Goal: Information Seeking & Learning: Learn about a topic

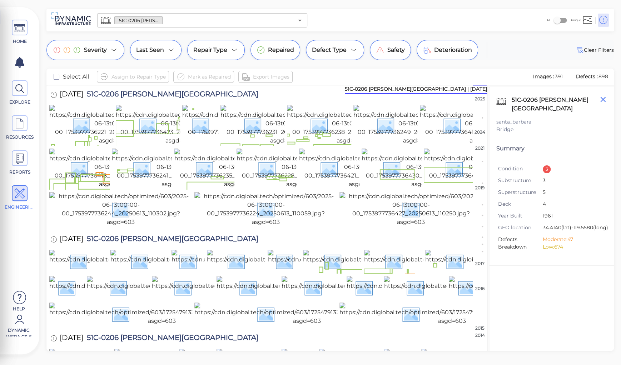
click at [604, 100] on icon "button" at bounding box center [603, 99] width 9 height 9
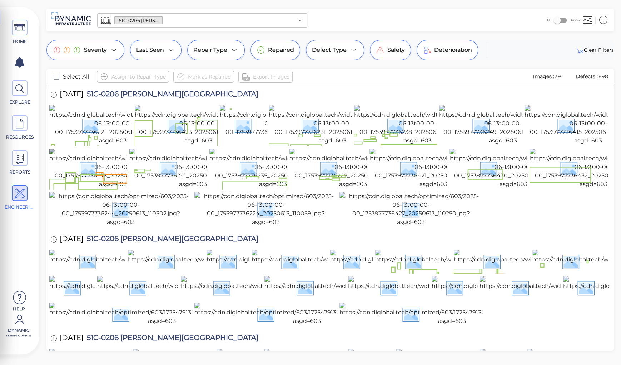
click at [111, 189] on img at bounding box center [112, 169] width 127 height 40
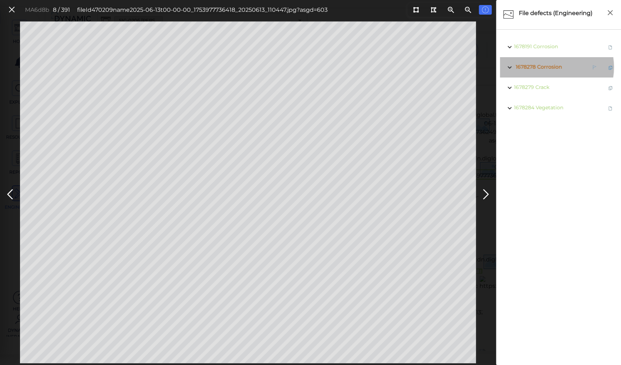
click at [547, 67] on span "Corrosion" at bounding box center [549, 67] width 25 height 6
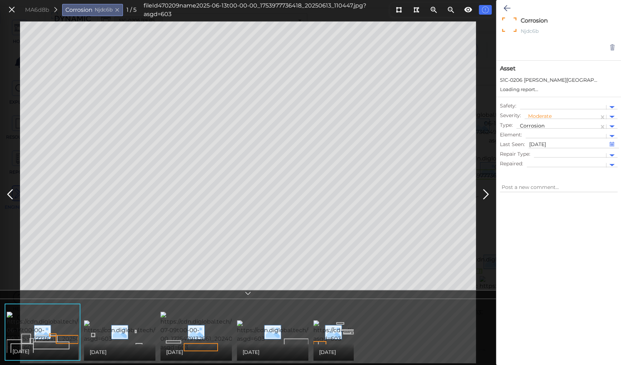
type textarea "x"
click at [11, 9] on icon at bounding box center [12, 10] width 8 height 10
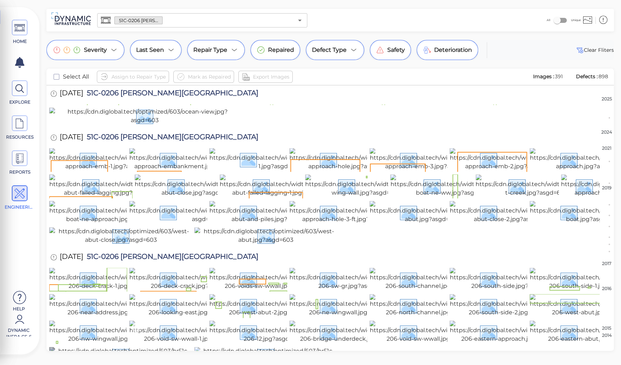
scroll to position [5625, 0]
click at [548, 268] on img at bounding box center [594, 279] width 128 height 23
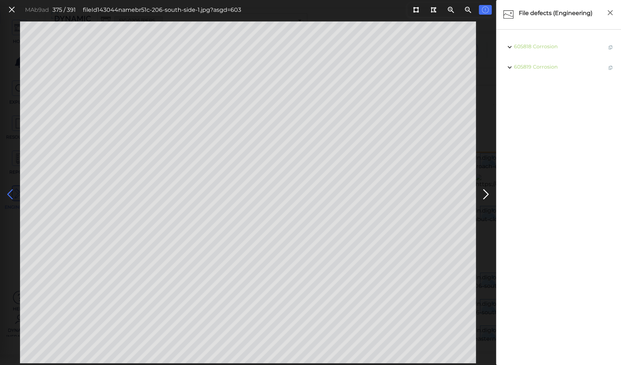
click at [10, 190] on icon at bounding box center [9, 195] width 11 height 14
click at [11, 9] on icon at bounding box center [12, 10] width 8 height 10
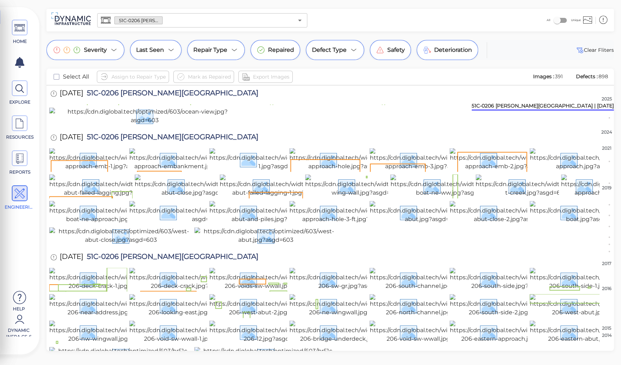
click at [610, 108] on div "51C-0206 [PERSON_NAME][GEOGRAPHIC_DATA] | [DATE]" at bounding box center [543, 106] width 142 height 8
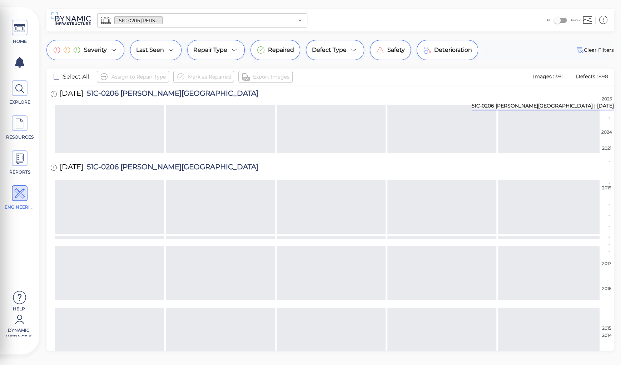
click at [610, 108] on div "51C-0206 [PERSON_NAME][GEOGRAPHIC_DATA] | [DATE]" at bounding box center [543, 106] width 142 height 8
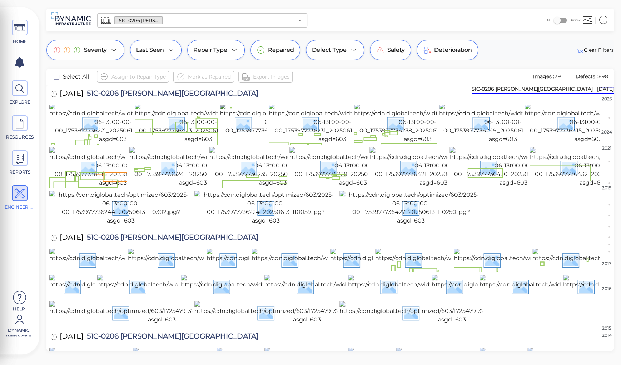
scroll to position [0, 0]
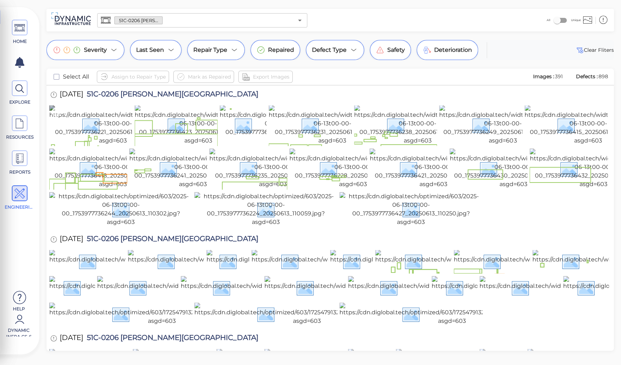
click at [78, 129] on img at bounding box center [112, 125] width 127 height 40
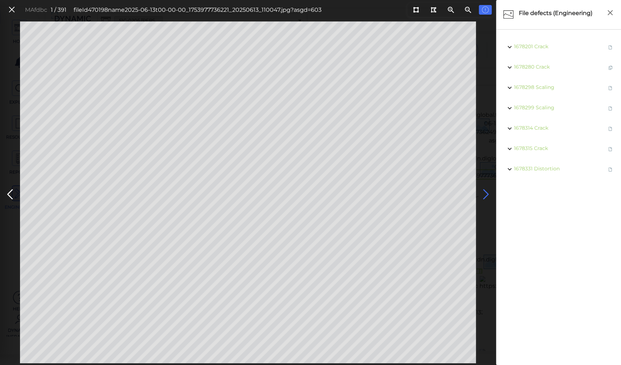
click at [483, 195] on icon at bounding box center [485, 195] width 11 height 14
click at [483, 193] on icon at bounding box center [485, 195] width 11 height 14
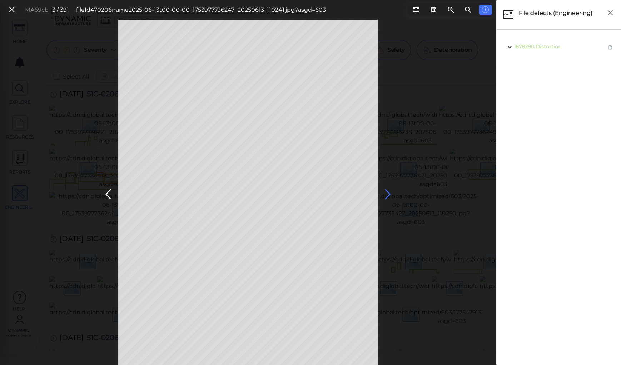
click at [386, 192] on icon at bounding box center [387, 195] width 11 height 14
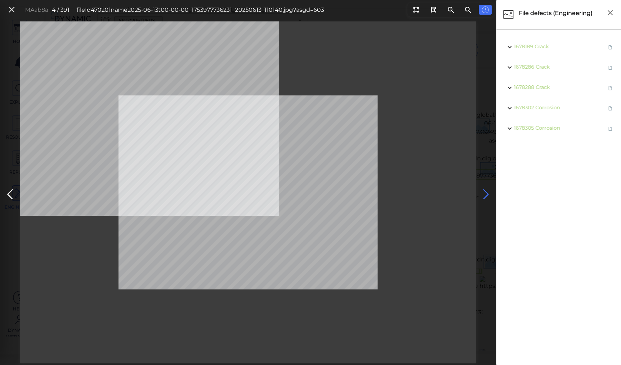
click at [483, 192] on icon at bounding box center [485, 195] width 11 height 14
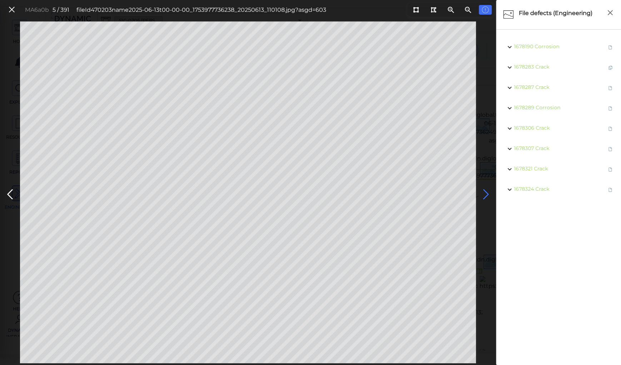
click at [483, 192] on icon at bounding box center [485, 195] width 11 height 14
click at [486, 192] on icon at bounding box center [485, 195] width 11 height 14
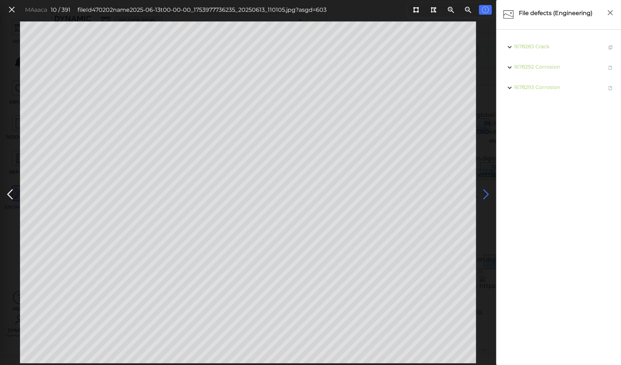
click at [486, 192] on icon at bounding box center [485, 195] width 11 height 14
click at [485, 192] on icon at bounding box center [485, 195] width 11 height 14
click at [484, 192] on icon at bounding box center [485, 195] width 11 height 14
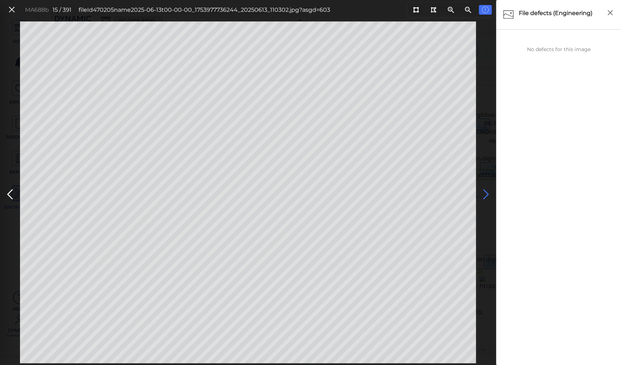
click at [484, 192] on icon at bounding box center [485, 195] width 11 height 14
click at [482, 190] on icon at bounding box center [485, 195] width 11 height 14
click at [487, 192] on icon at bounding box center [485, 195] width 11 height 14
click at [485, 193] on icon at bounding box center [485, 195] width 11 height 14
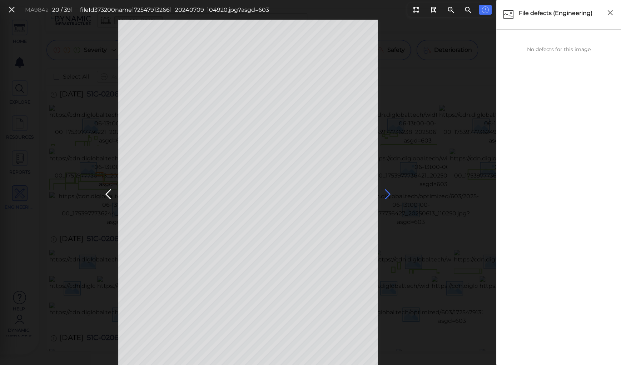
click at [384, 192] on icon at bounding box center [387, 195] width 11 height 14
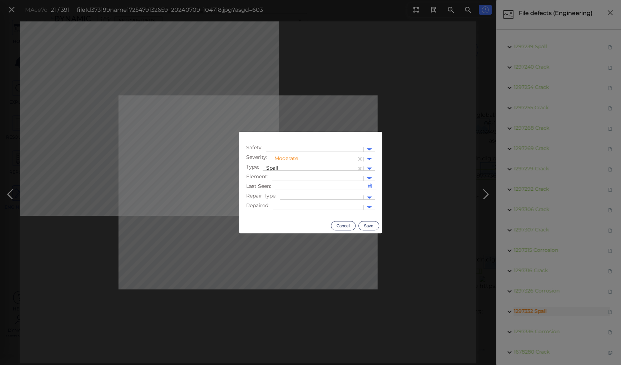
click at [199, 0] on body "This app is not optimized for mobile screens. Please access using a desktop or …" at bounding box center [310, 0] width 621 height 0
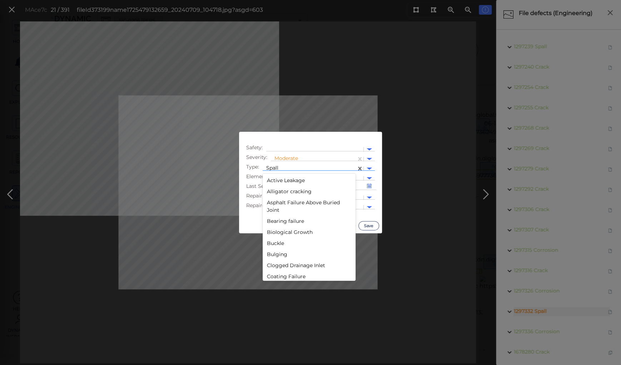
scroll to position [1154, 0]
click at [279, 167] on div at bounding box center [309, 169] width 86 height 8
click at [282, 179] on div "Pothole" at bounding box center [309, 180] width 93 height 11
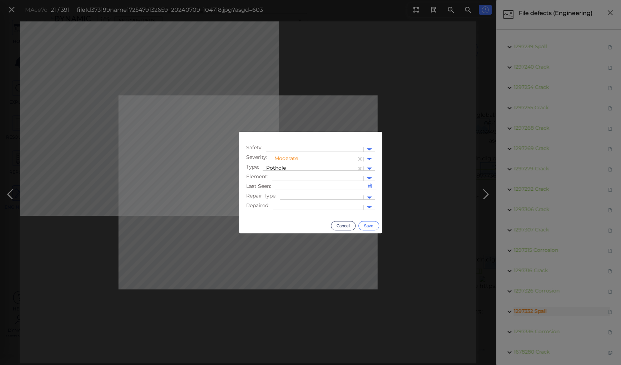
click at [366, 226] on button "Save" at bounding box center [368, 225] width 21 height 9
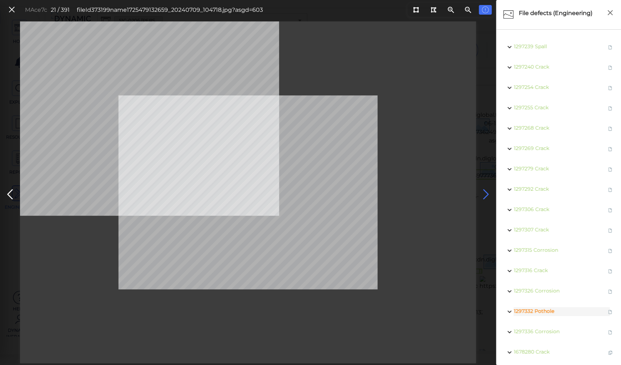
click at [484, 191] on icon at bounding box center [485, 195] width 11 height 14
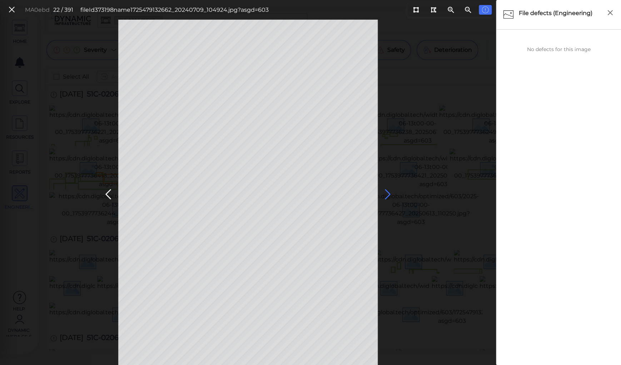
click at [387, 190] on icon at bounding box center [387, 195] width 11 height 14
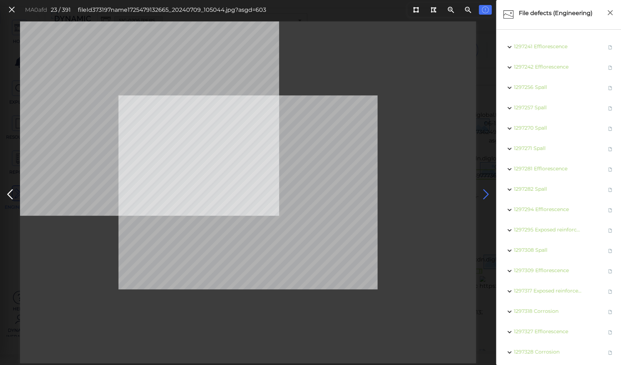
click at [484, 195] on icon at bounding box center [485, 195] width 11 height 14
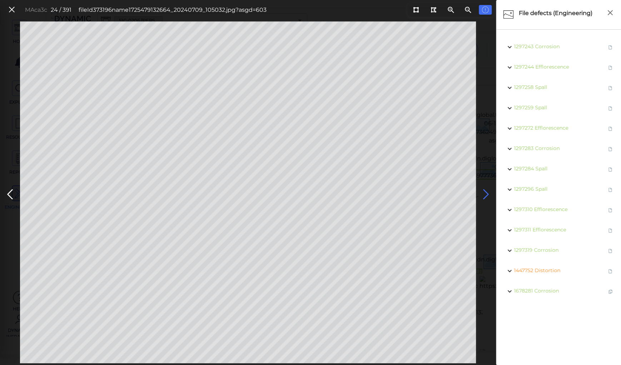
click at [484, 192] on icon at bounding box center [485, 195] width 11 height 14
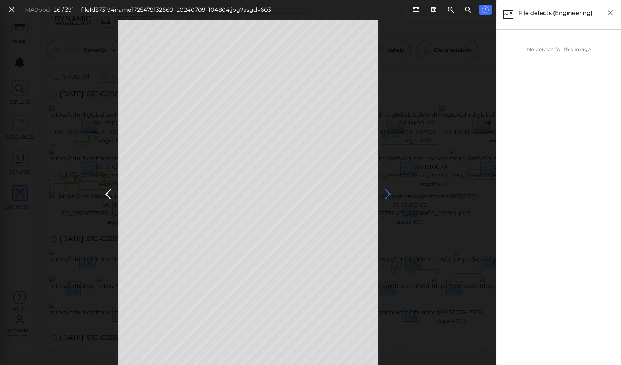
click at [387, 191] on icon at bounding box center [387, 195] width 11 height 14
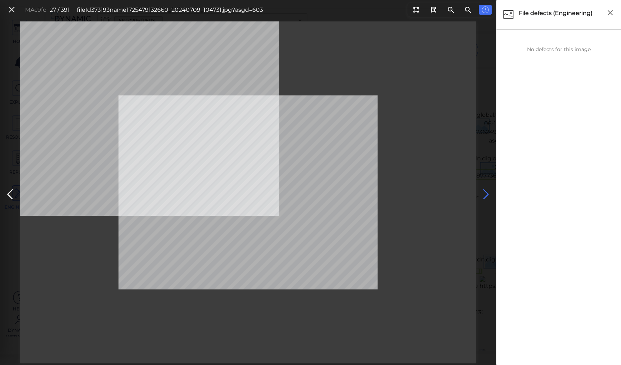
click at [485, 192] on icon at bounding box center [485, 195] width 11 height 14
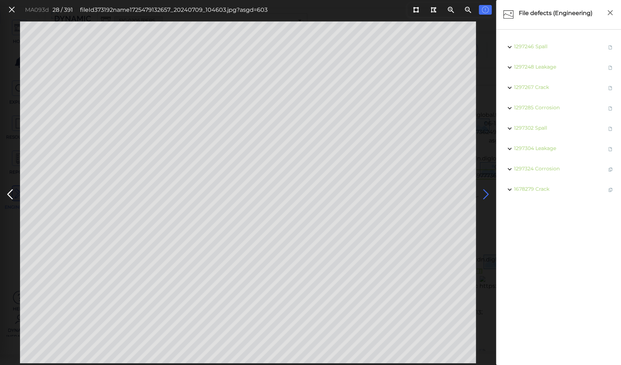
click at [485, 192] on icon at bounding box center [485, 195] width 11 height 14
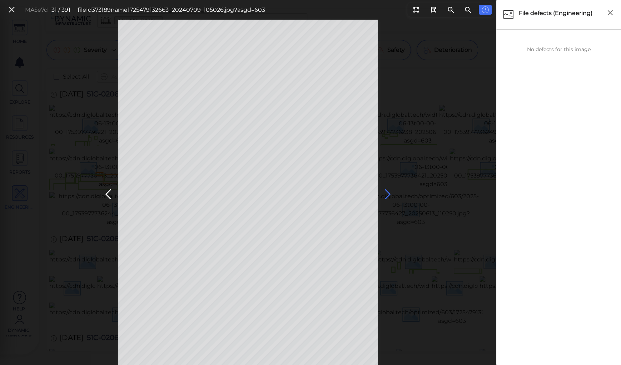
click at [386, 194] on icon at bounding box center [387, 195] width 11 height 14
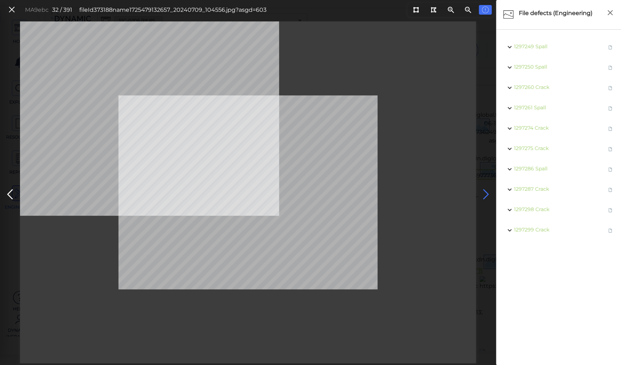
click at [485, 192] on icon at bounding box center [485, 195] width 11 height 14
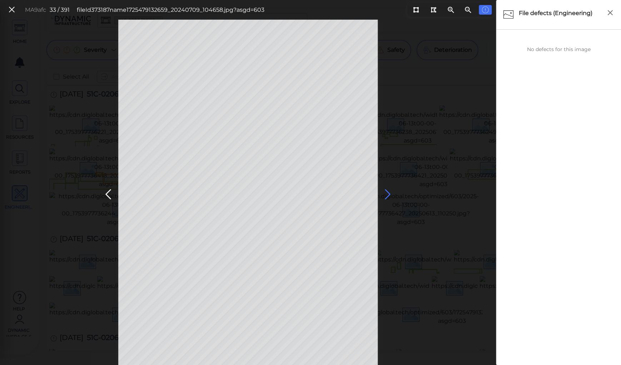
click at [387, 192] on icon at bounding box center [387, 195] width 11 height 14
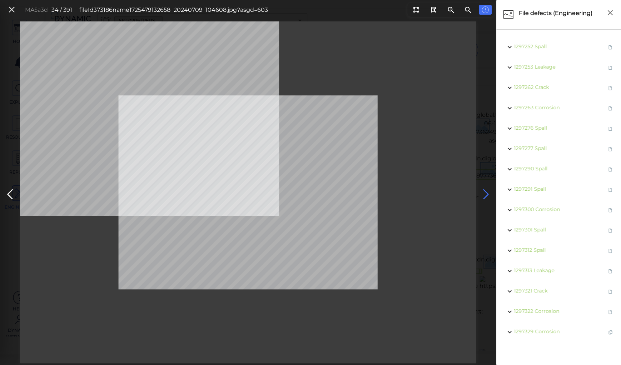
click at [485, 191] on icon at bounding box center [485, 195] width 11 height 14
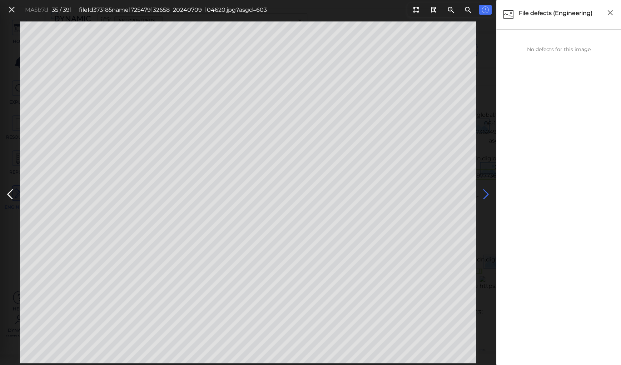
click at [485, 191] on icon at bounding box center [485, 195] width 11 height 14
click at [486, 194] on icon at bounding box center [485, 195] width 11 height 14
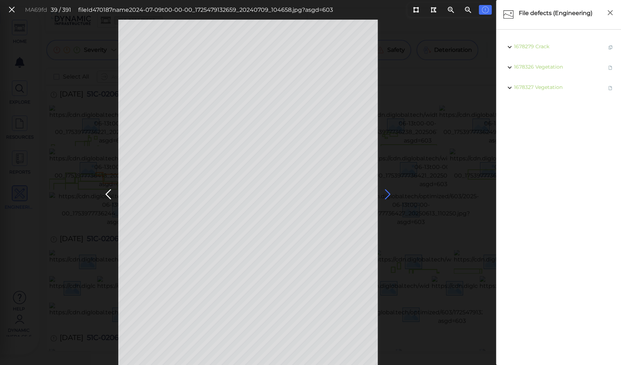
click at [385, 193] on icon at bounding box center [387, 195] width 11 height 14
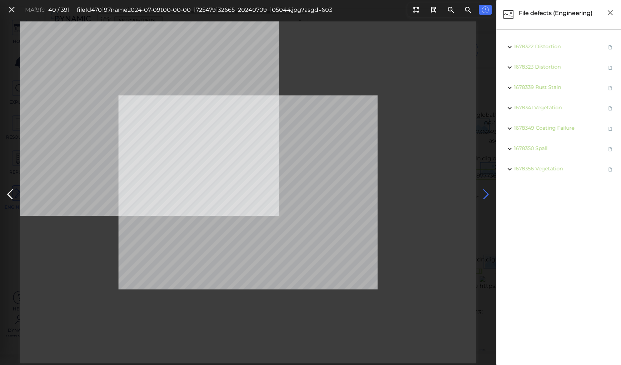
click at [483, 194] on icon at bounding box center [485, 195] width 11 height 14
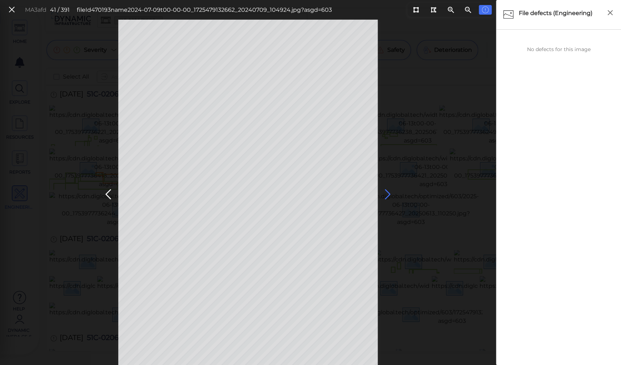
click at [386, 191] on icon at bounding box center [387, 195] width 11 height 14
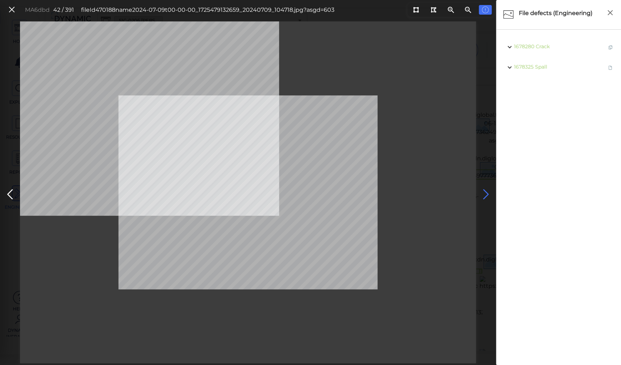
click at [488, 195] on icon at bounding box center [485, 195] width 11 height 14
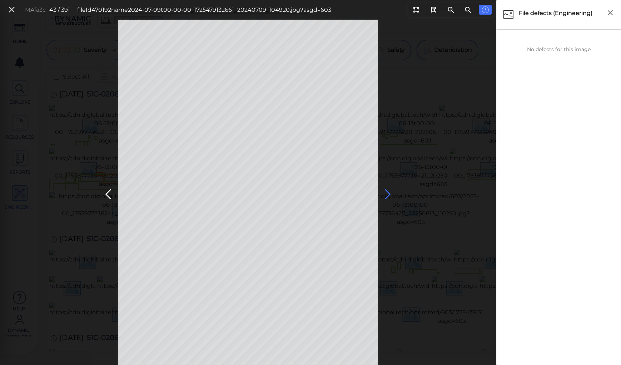
click at [385, 196] on icon at bounding box center [387, 195] width 11 height 14
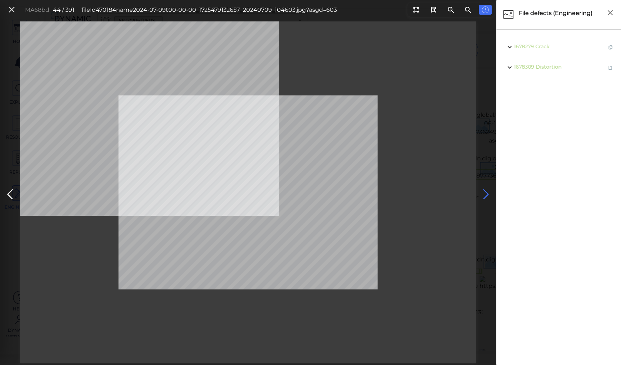
click at [484, 191] on icon at bounding box center [485, 195] width 11 height 14
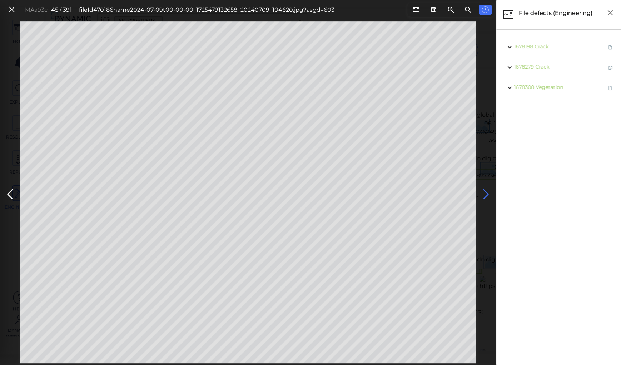
click at [484, 191] on icon at bounding box center [485, 195] width 11 height 14
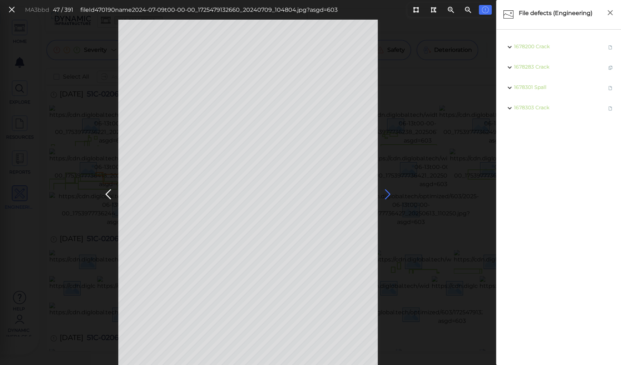
click at [386, 193] on icon at bounding box center [387, 195] width 11 height 14
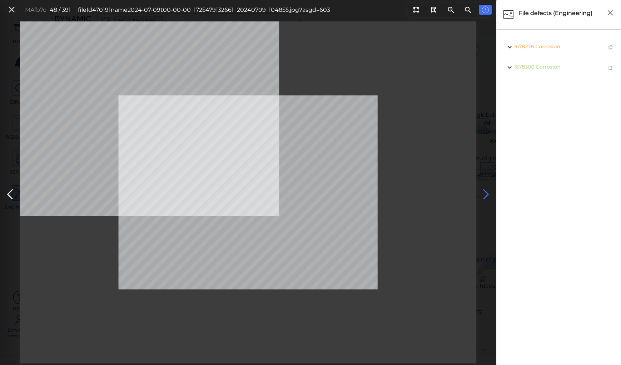
click at [485, 192] on icon at bounding box center [485, 195] width 11 height 14
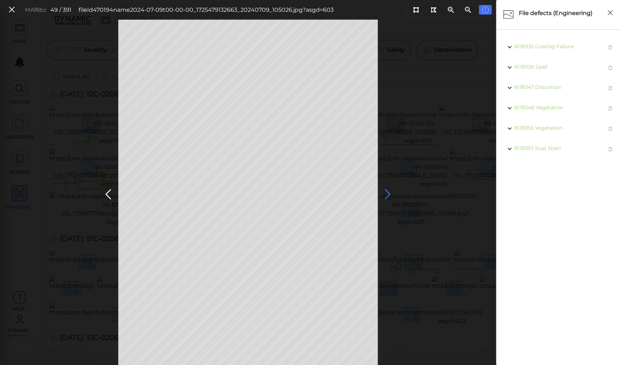
click at [385, 192] on icon at bounding box center [387, 195] width 11 height 14
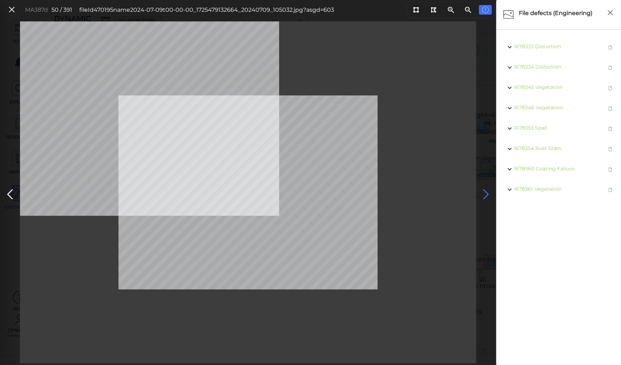
click at [485, 193] on icon at bounding box center [485, 195] width 11 height 14
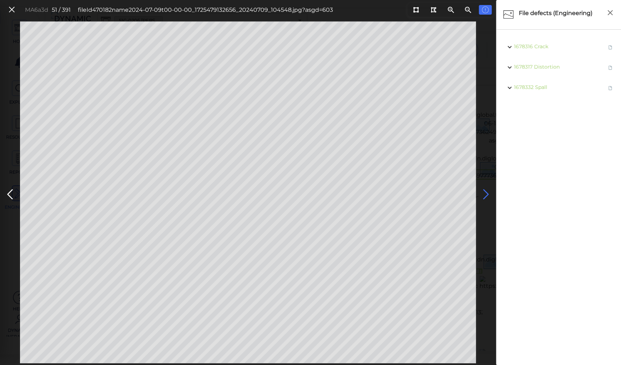
click at [485, 193] on icon at bounding box center [485, 195] width 11 height 14
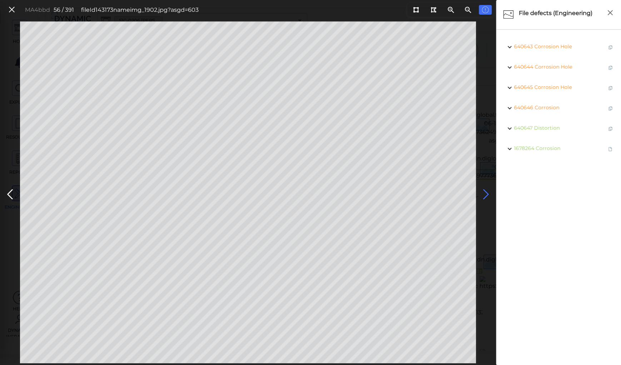
click at [485, 193] on icon at bounding box center [485, 195] width 11 height 14
click at [9, 193] on icon at bounding box center [9, 195] width 11 height 14
click at [481, 194] on icon at bounding box center [485, 195] width 11 height 14
click at [486, 193] on icon at bounding box center [485, 195] width 11 height 14
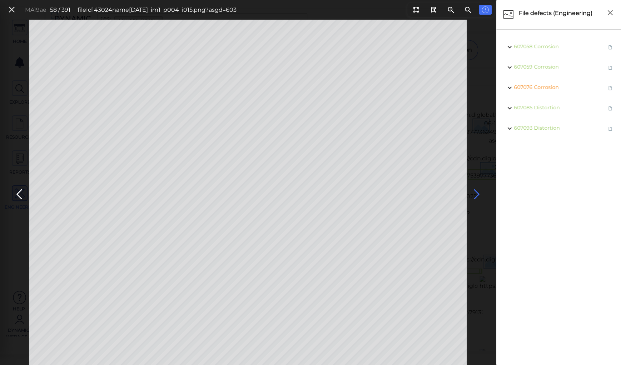
click at [476, 193] on icon at bounding box center [476, 195] width 11 height 14
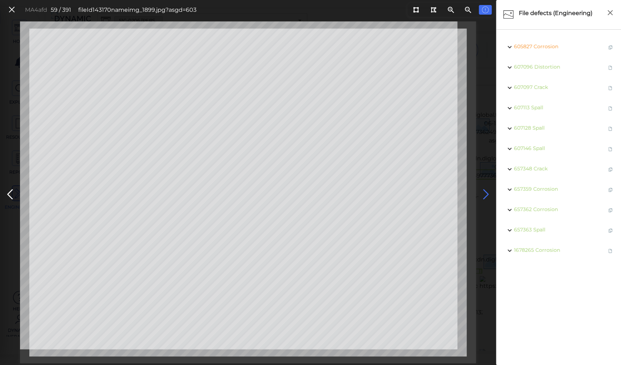
click at [476, 193] on div at bounding box center [248, 192] width 456 height 342
click at [485, 191] on icon at bounding box center [485, 195] width 11 height 14
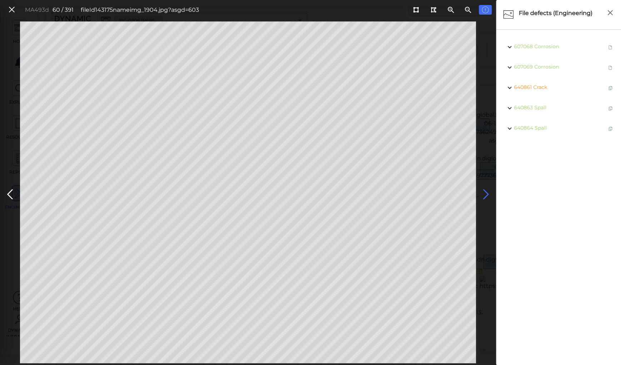
click at [485, 191] on icon at bounding box center [485, 195] width 11 height 14
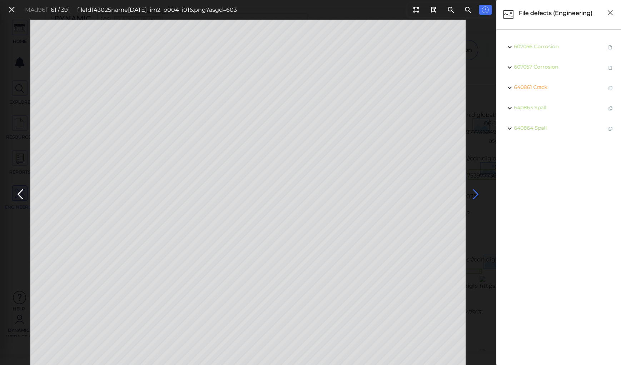
click at [476, 193] on icon at bounding box center [475, 195] width 11 height 14
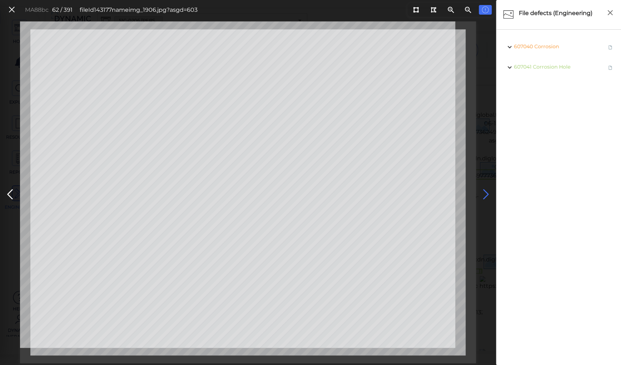
click at [484, 190] on icon at bounding box center [485, 195] width 11 height 14
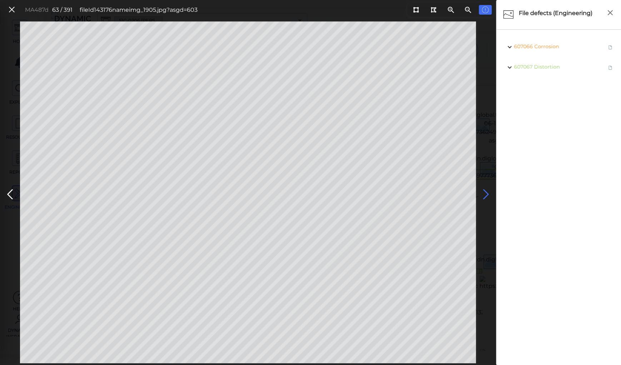
click at [484, 190] on icon at bounding box center [485, 195] width 11 height 14
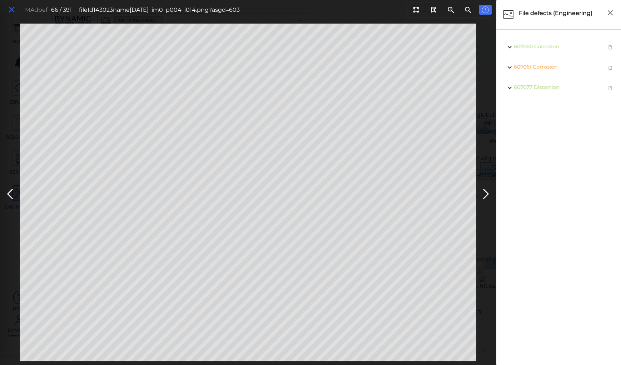
click at [12, 11] on icon at bounding box center [12, 10] width 8 height 10
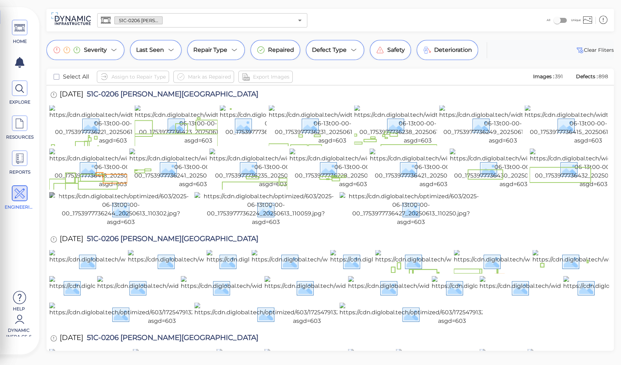
click at [154, 227] on img at bounding box center [120, 209] width 143 height 34
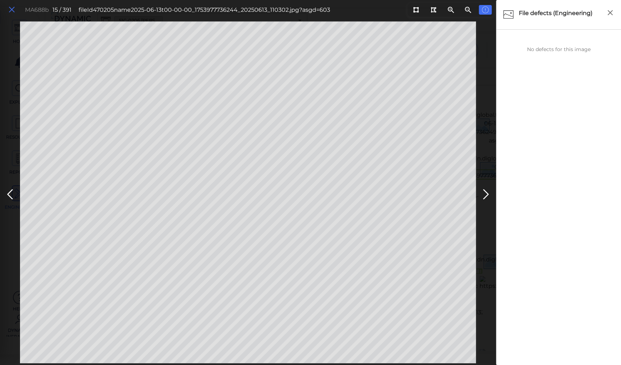
click at [10, 9] on icon at bounding box center [12, 10] width 8 height 10
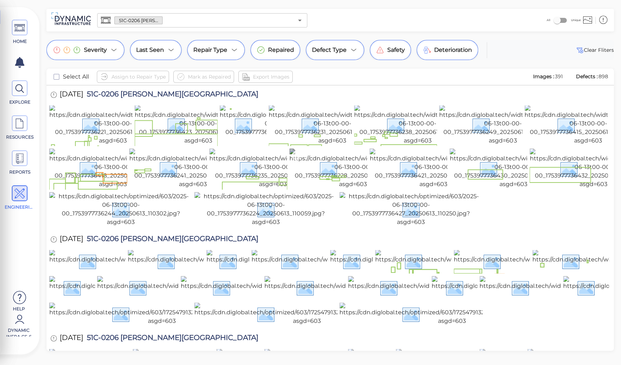
click at [309, 189] on img at bounding box center [352, 169] width 127 height 40
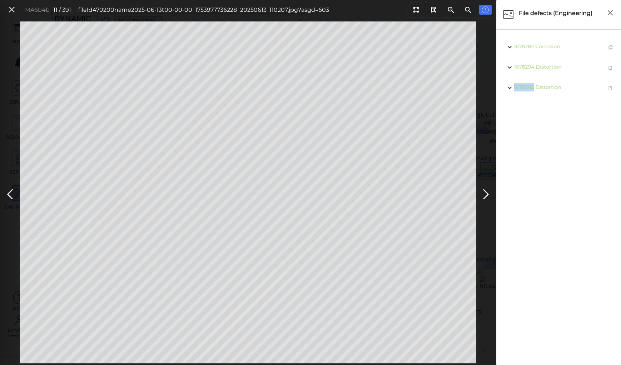
drag, startPoint x: 551, startPoint y: 218, endPoint x: 536, endPoint y: 220, distance: 15.5
click at [536, 220] on ul "1678282 Corrosion 1678294 Distortion 1678295 Distortion" at bounding box center [559, 198] width 118 height 322
click at [11, 10] on icon at bounding box center [12, 10] width 8 height 10
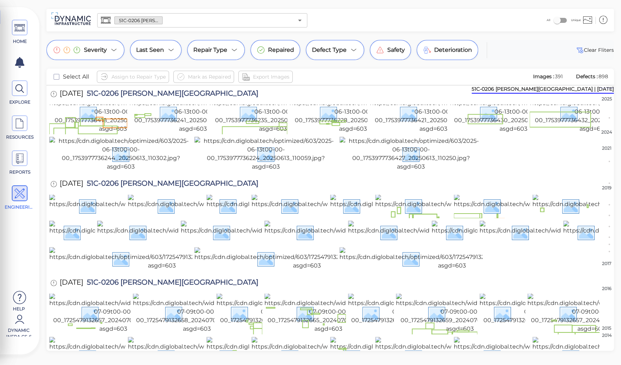
scroll to position [57, 0]
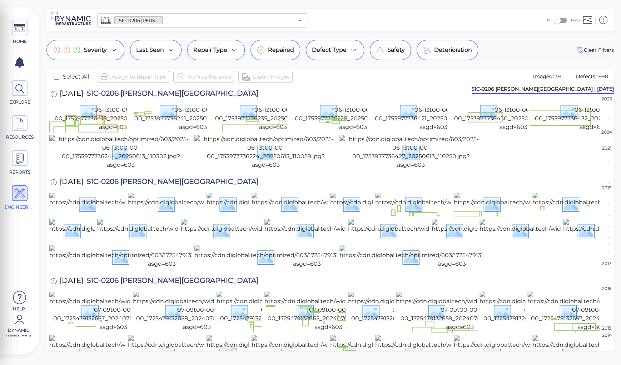
click at [480, 132] on img at bounding box center [513, 111] width 127 height 40
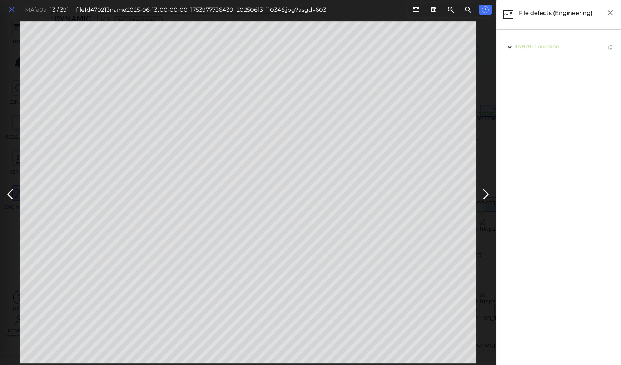
click at [11, 10] on icon at bounding box center [12, 10] width 8 height 10
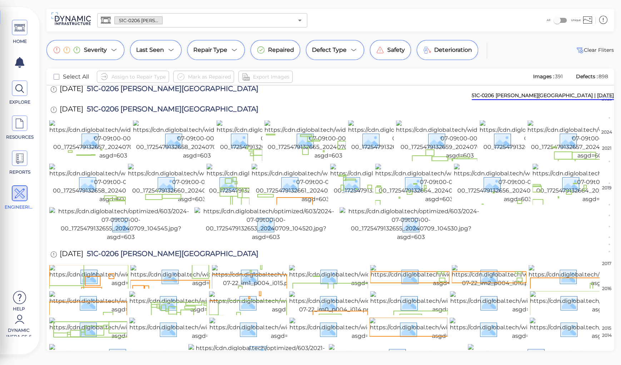
scroll to position [257, 0]
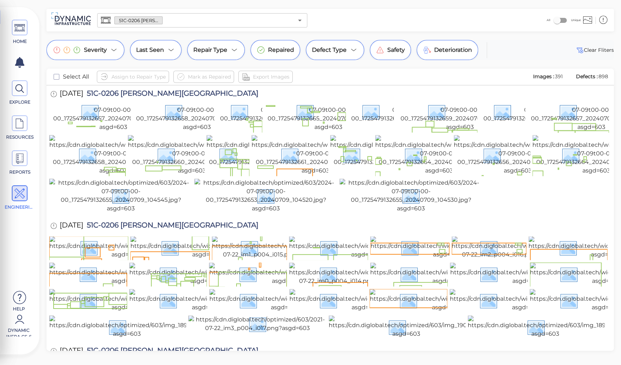
click at [490, 15] on img at bounding box center [565, 3] width 222 height 23
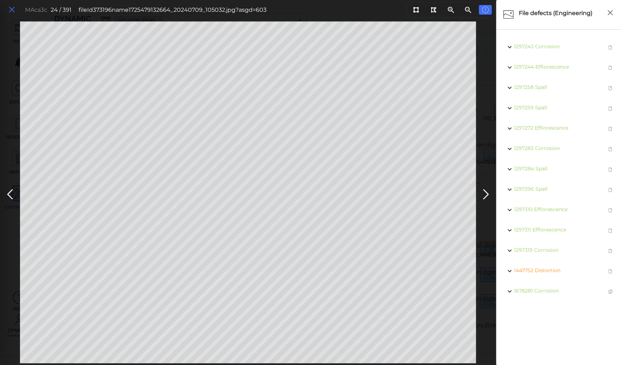
click at [12, 8] on icon at bounding box center [12, 10] width 8 height 10
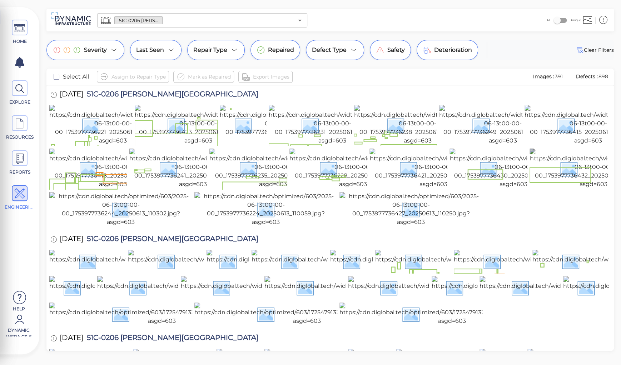
click at [560, 189] on img at bounding box center [593, 169] width 127 height 40
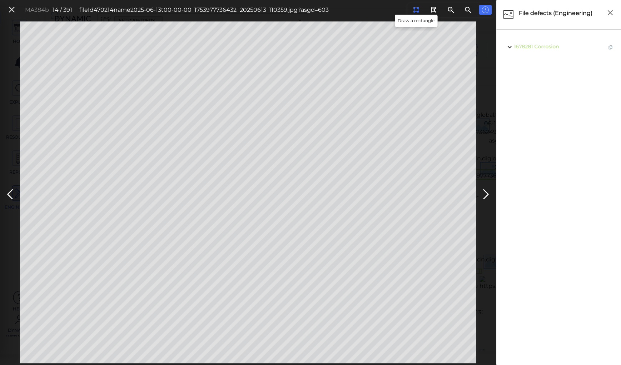
click at [415, 9] on icon at bounding box center [416, 9] width 6 height 5
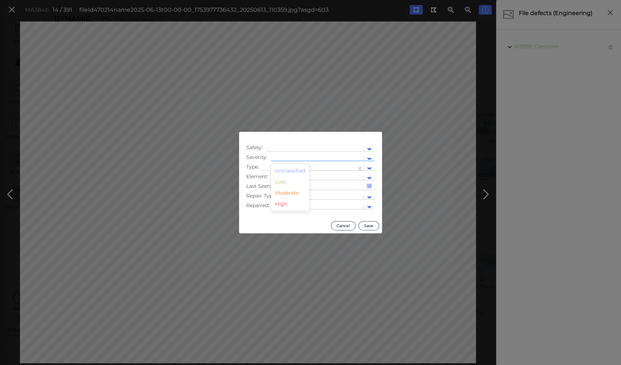
click at [305, 158] on div at bounding box center [316, 159] width 85 height 8
click at [288, 193] on div "Moderate" at bounding box center [290, 193] width 39 height 11
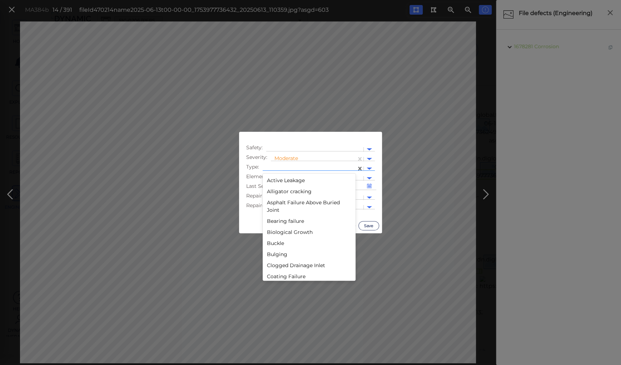
click at [296, 165] on div at bounding box center [309, 169] width 86 height 8
click at [279, 184] on div "Distortion" at bounding box center [309, 184] width 93 height 11
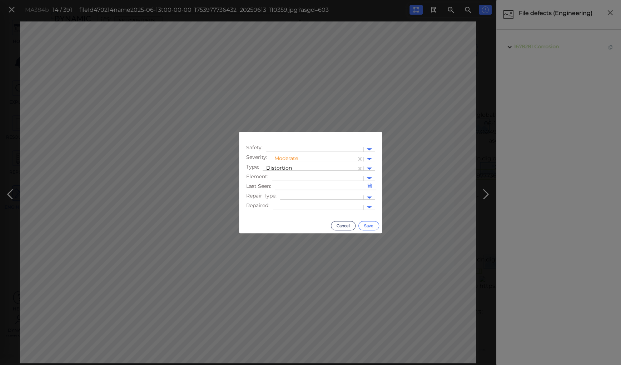
click at [366, 225] on button "Save" at bounding box center [368, 225] width 21 height 9
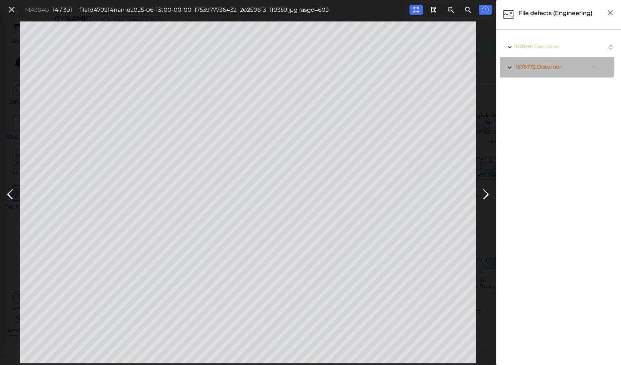
click at [539, 66] on span "Distortion" at bounding box center [550, 67] width 26 height 6
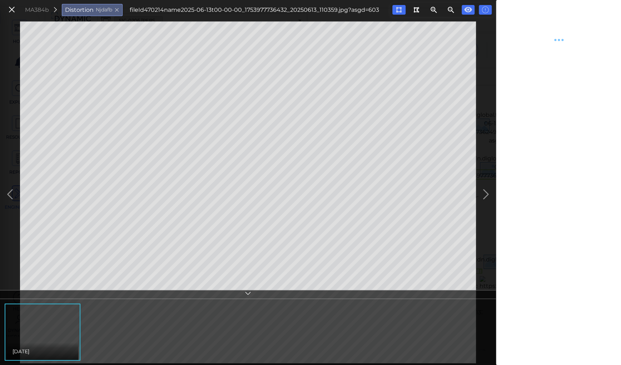
type textarea "x"
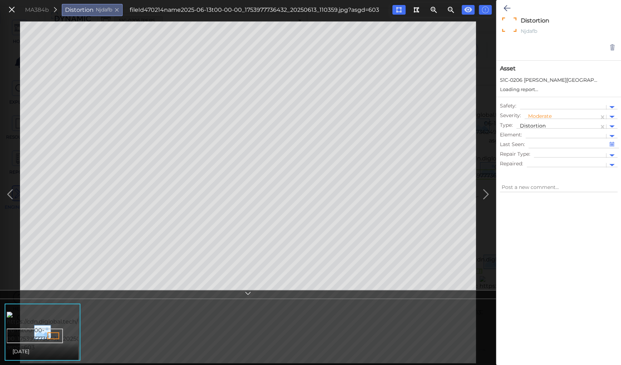
type textarea "x"
click at [529, 116] on div at bounding box center [557, 120] width 75 height 8
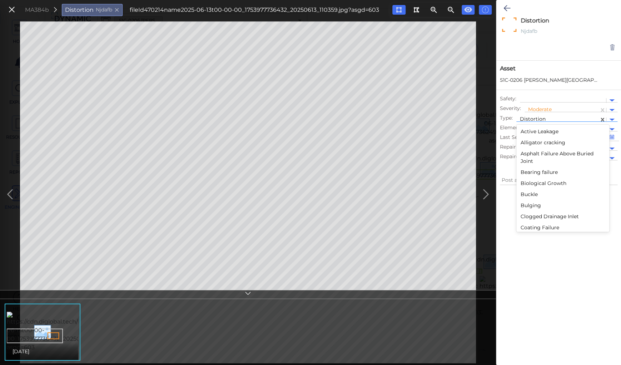
scroll to position [371, 0]
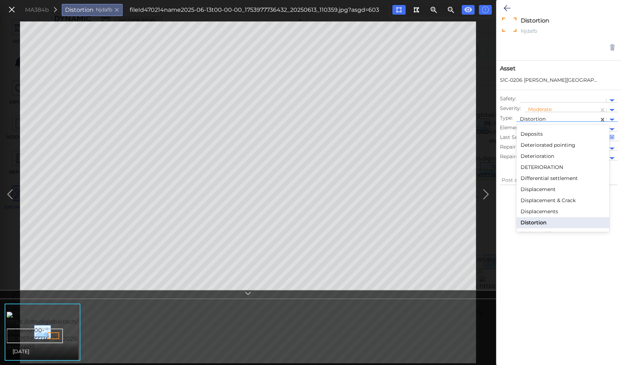
click at [530, 154] on div "Deterioration" at bounding box center [562, 156] width 93 height 11
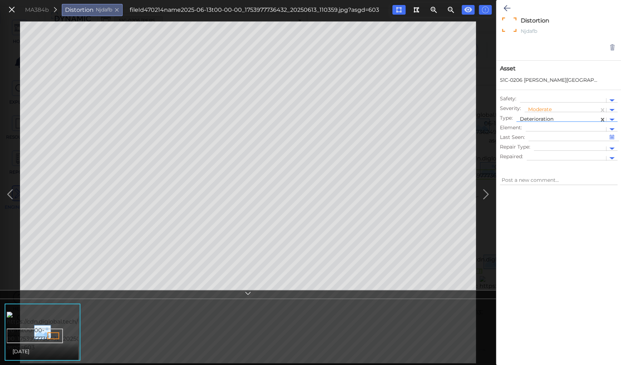
type textarea "x"
type textarea "Deterioration"
type textarea "x"
click at [505, 6] on icon at bounding box center [507, 8] width 7 height 9
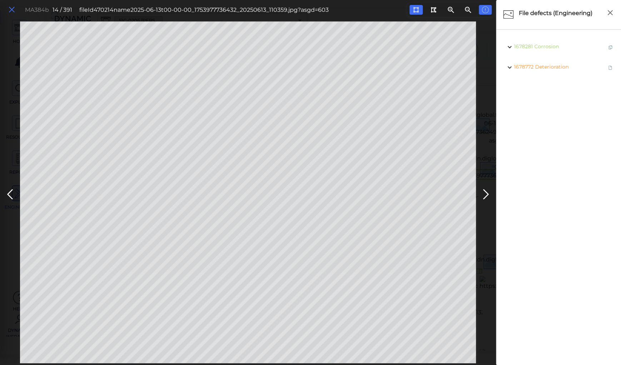
click at [11, 10] on icon at bounding box center [12, 10] width 8 height 10
